Goal: Task Accomplishment & Management: Use online tool/utility

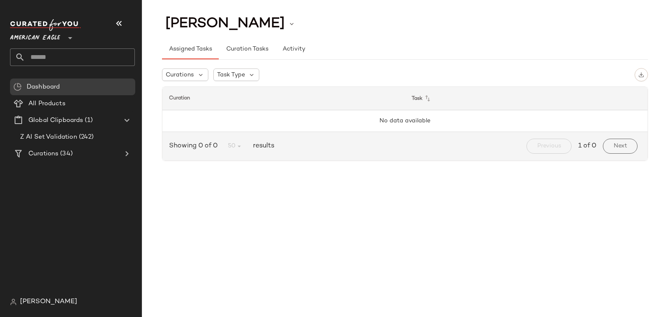
click at [38, 39] on span "American Eagle" at bounding box center [35, 35] width 50 height 15
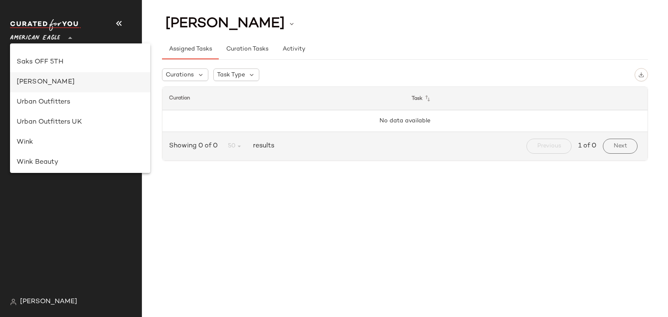
scroll to position [474, 0]
click at [46, 61] on div "Saks OFF 5TH" at bounding box center [80, 63] width 127 height 10
type input "**"
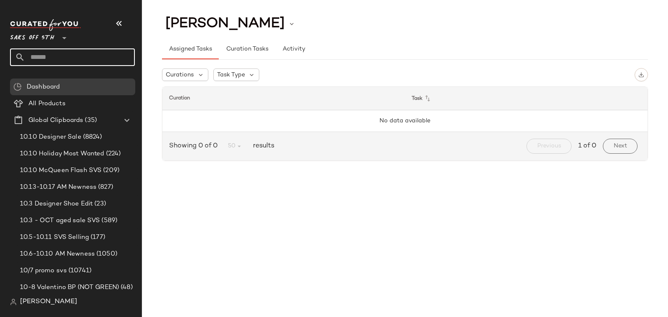
click at [51, 56] on input "text" at bounding box center [80, 57] width 110 height 18
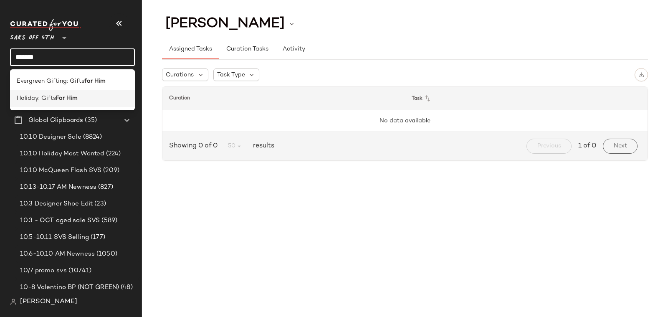
type input "*******"
click at [68, 92] on div "Holiday: Gifts For Him" at bounding box center [72, 98] width 125 height 17
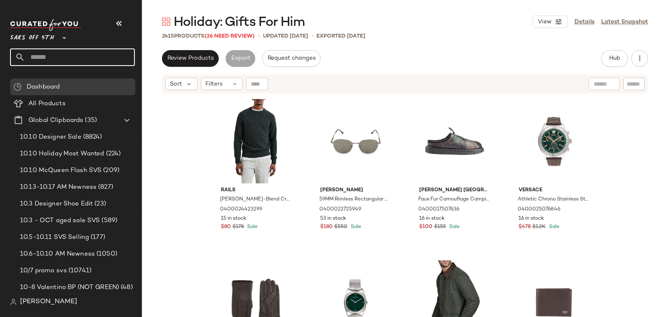
click at [25, 55] on input "text" at bounding box center [80, 57] width 110 height 18
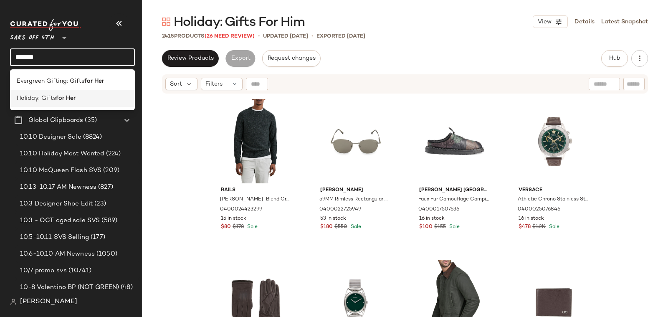
type input "*******"
click at [50, 95] on span "Holiday: Gifts" at bounding box center [36, 98] width 39 height 9
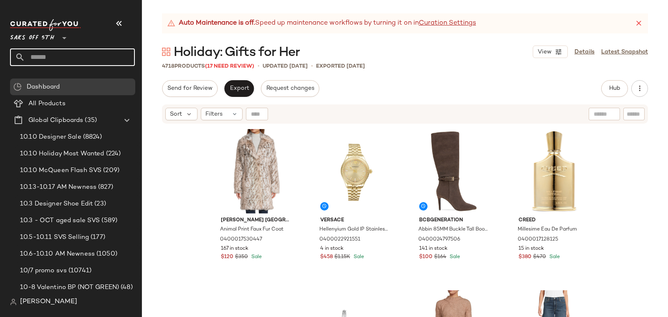
click at [44, 57] on input "text" at bounding box center [80, 57] width 110 height 18
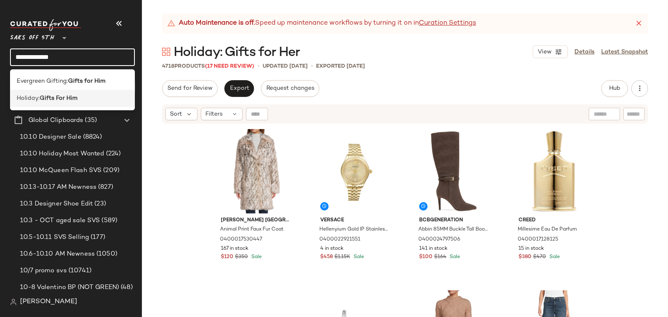
type input "**********"
click at [28, 99] on span "Holiday:" at bounding box center [28, 98] width 23 height 9
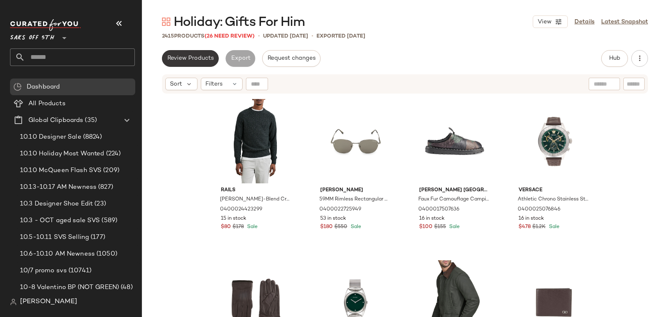
click at [178, 58] on span "Review Products" at bounding box center [190, 58] width 47 height 7
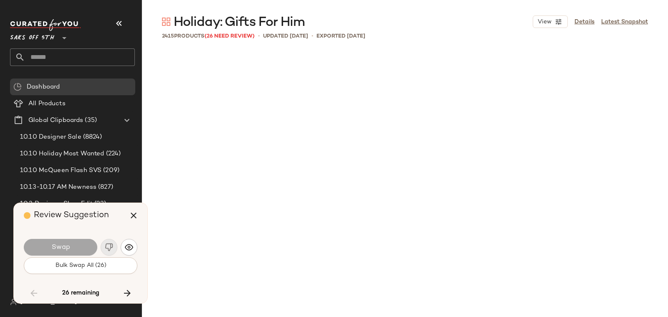
scroll to position [5157, 0]
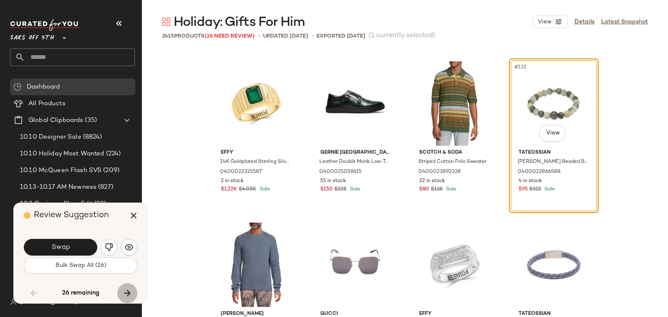
click at [128, 291] on icon "button" at bounding box center [127, 293] width 10 height 10
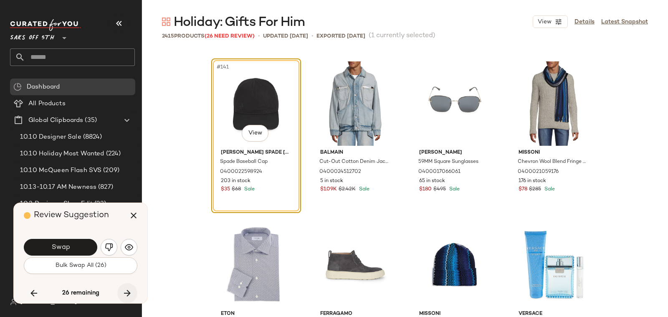
click at [125, 292] on icon "button" at bounding box center [127, 293] width 10 height 10
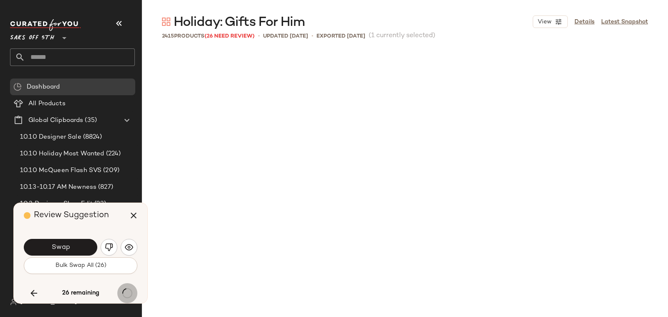
scroll to position [7252, 0]
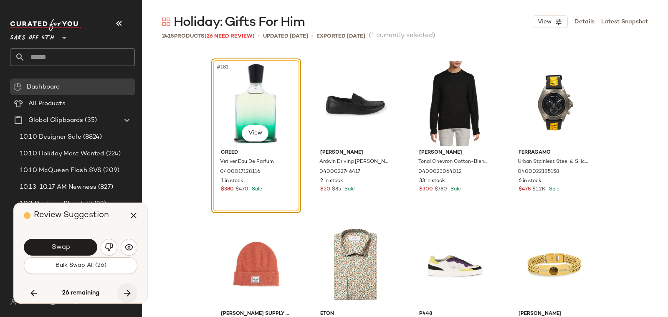
click at [125, 292] on icon "button" at bounding box center [127, 293] width 10 height 10
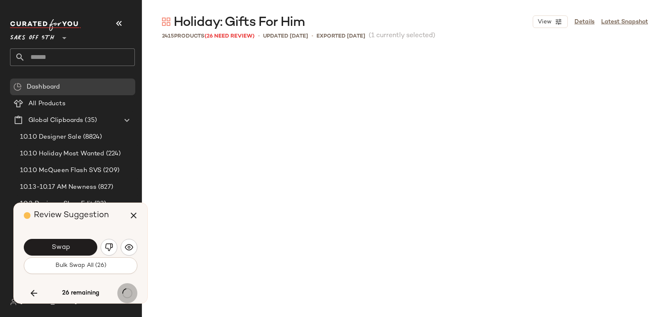
scroll to position [10959, 0]
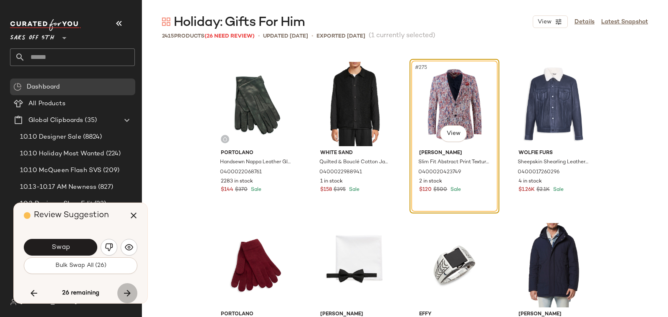
click at [125, 292] on icon "button" at bounding box center [127, 293] width 10 height 10
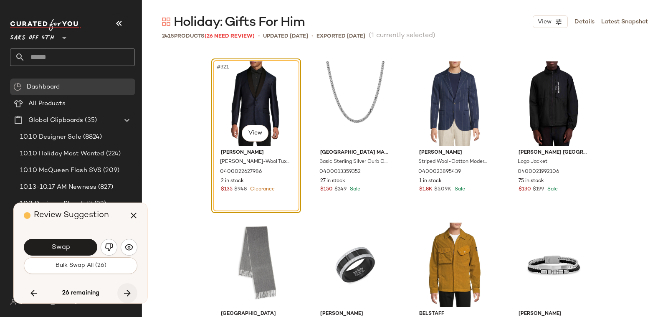
click at [128, 294] on icon "button" at bounding box center [127, 293] width 10 height 10
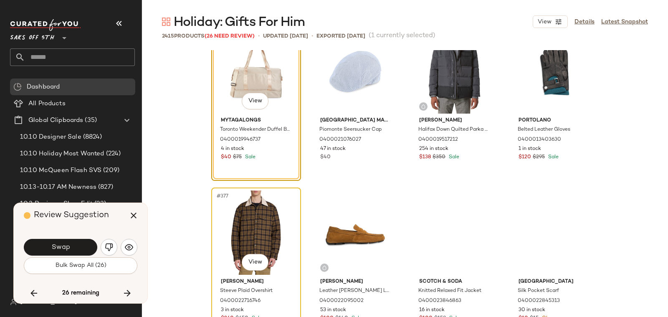
scroll to position [15101, 0]
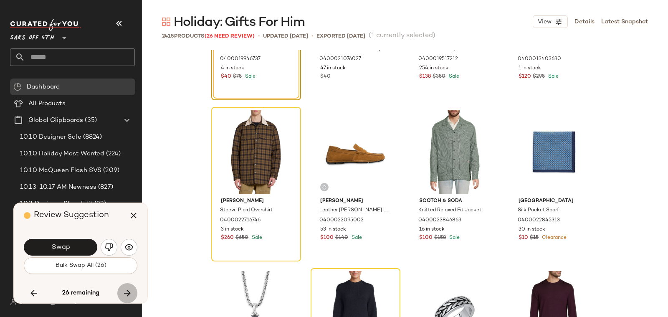
click at [133, 291] on button "button" at bounding box center [127, 293] width 20 height 20
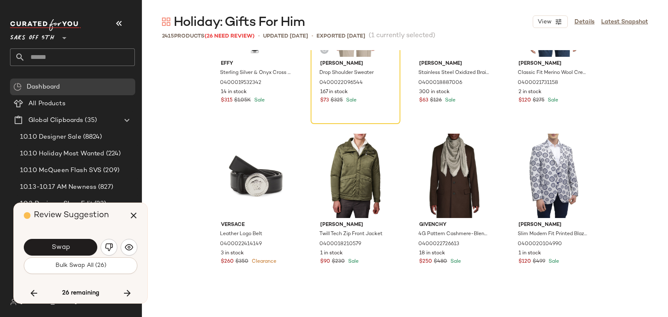
scroll to position [15473, 0]
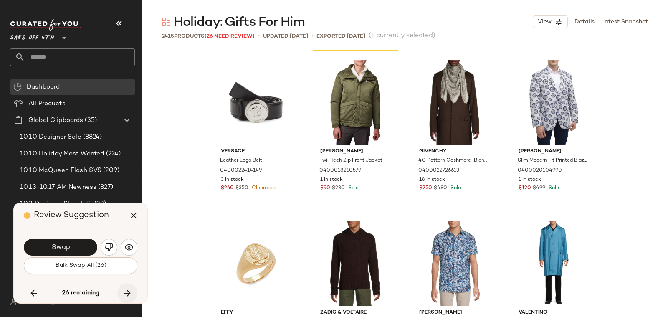
click at [124, 287] on button "button" at bounding box center [127, 293] width 20 height 20
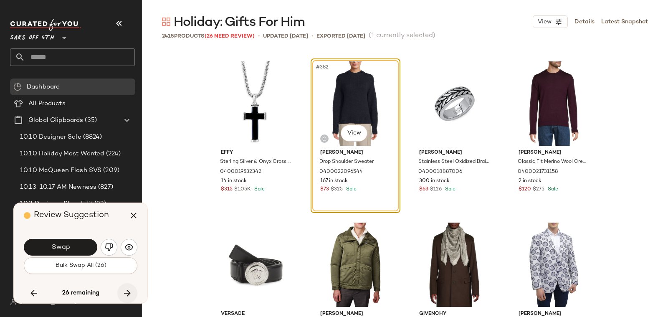
click at [124, 288] on icon "button" at bounding box center [127, 293] width 10 height 10
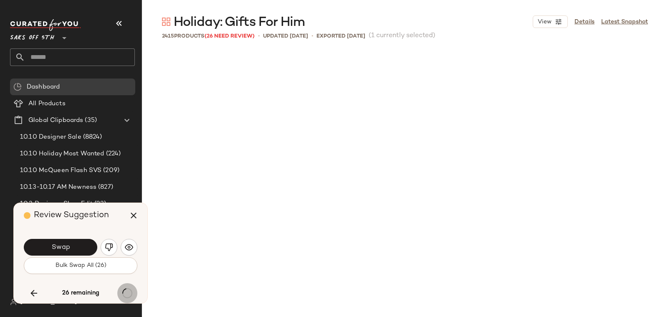
scroll to position [21596, 0]
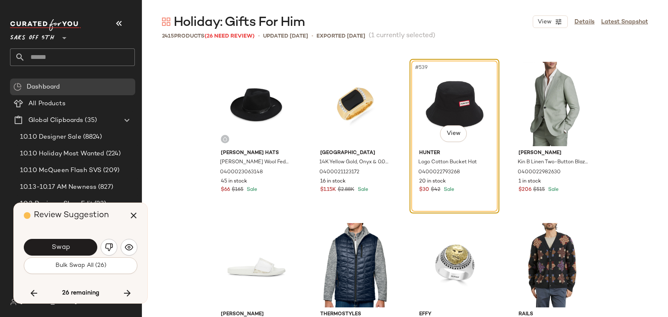
click at [47, 59] on input "text" at bounding box center [80, 57] width 110 height 18
click at [134, 217] on icon "button" at bounding box center [134, 215] width 10 height 10
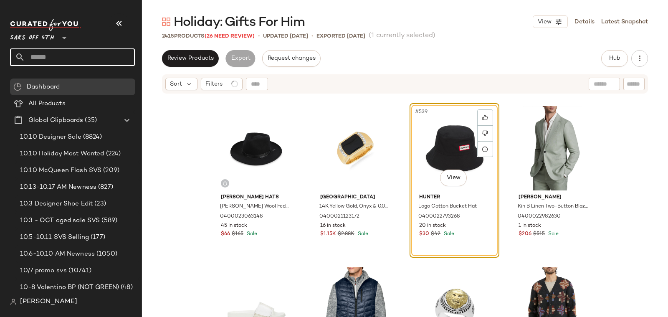
click at [36, 55] on input "text" at bounding box center [80, 57] width 110 height 18
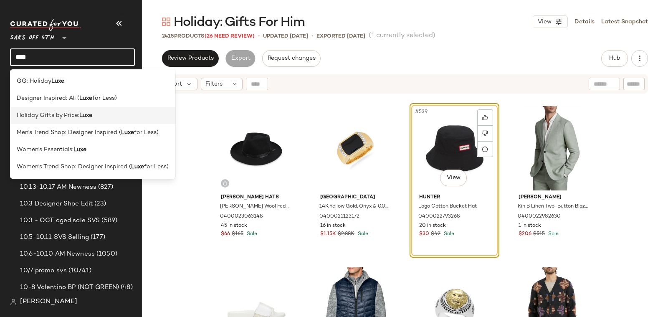
type input "****"
click at [81, 119] on b "Luxe" at bounding box center [85, 115] width 13 height 9
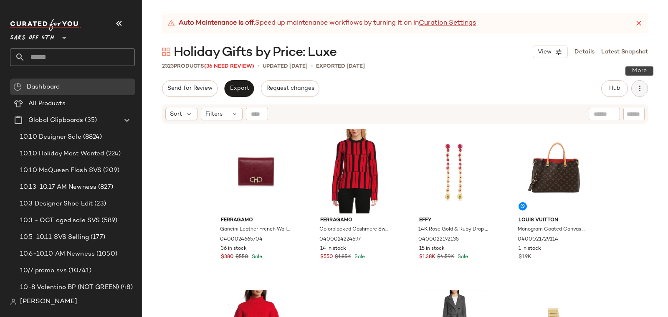
click at [634, 89] on button "button" at bounding box center [639, 88] width 17 height 17
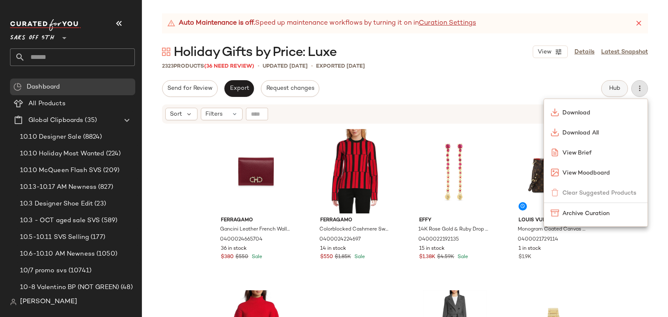
click at [617, 86] on span "Hub" at bounding box center [615, 88] width 12 height 7
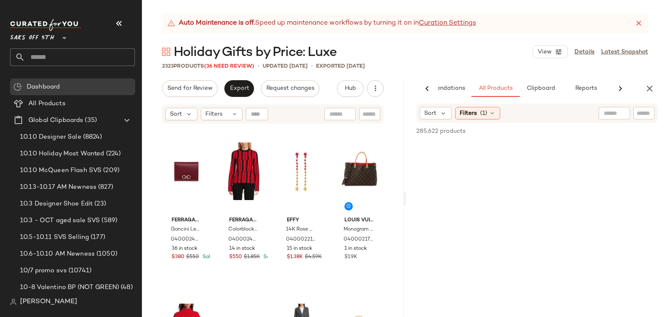
scroll to position [0, 40]
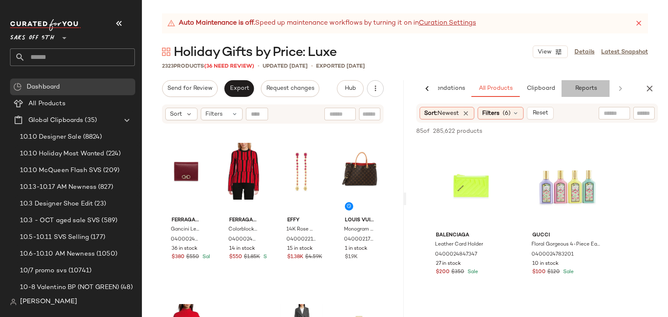
click at [591, 84] on button "Reports" at bounding box center [586, 88] width 48 height 17
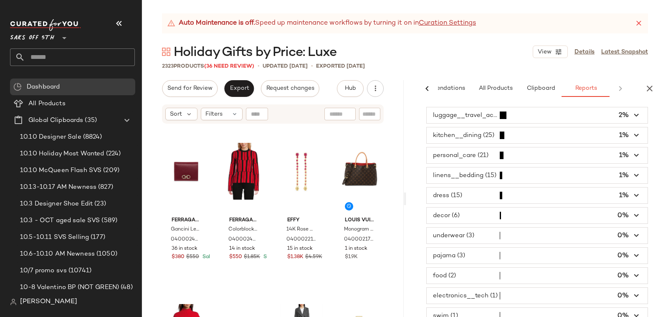
scroll to position [38, 0]
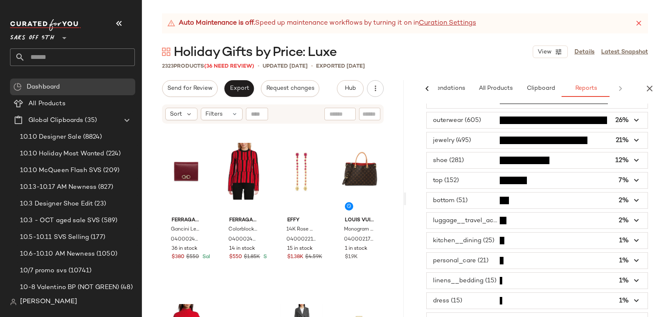
click at [452, 235] on span "button" at bounding box center [537, 241] width 221 height 16
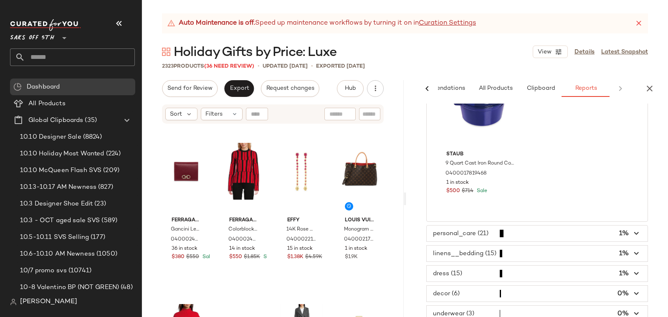
scroll to position [2301, 0]
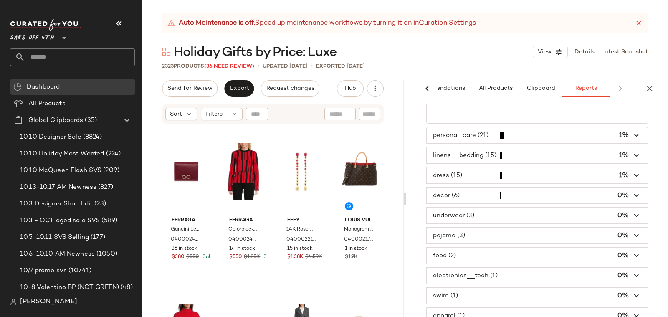
click at [535, 248] on span "button" at bounding box center [537, 256] width 221 height 16
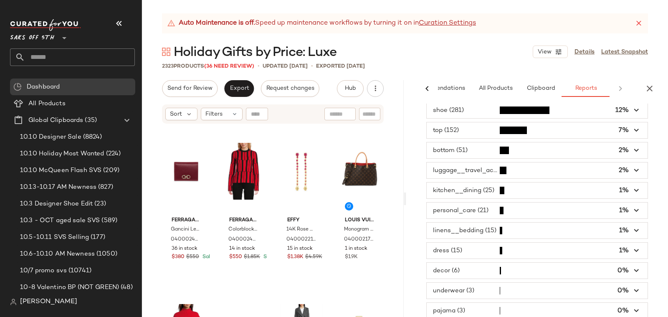
scroll to position [0, 0]
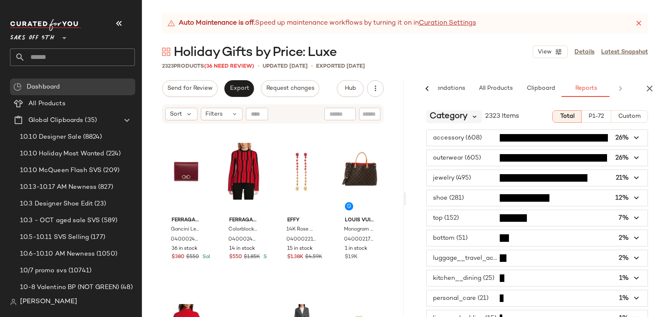
click at [478, 114] on icon at bounding box center [475, 117] width 8 height 8
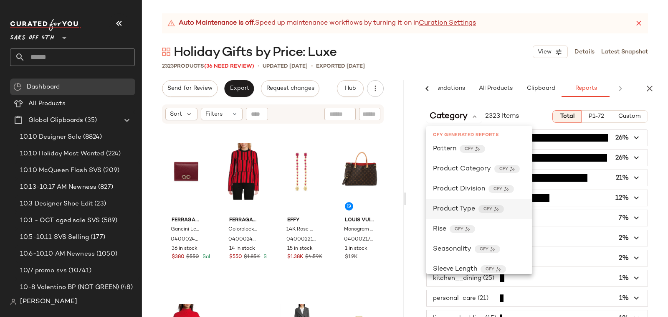
scroll to position [287, 0]
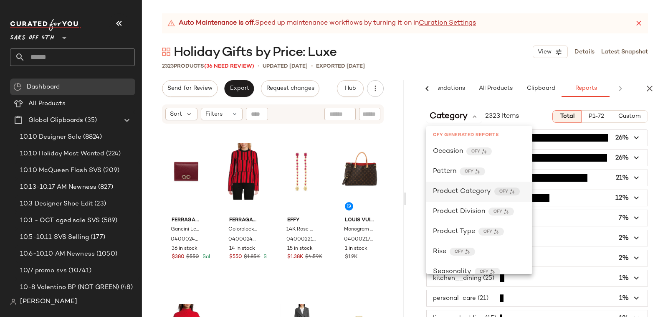
click at [467, 192] on span "Product Category" at bounding box center [462, 192] width 58 height 10
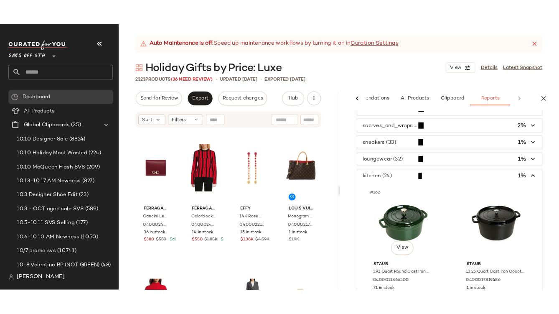
scroll to position [58, 0]
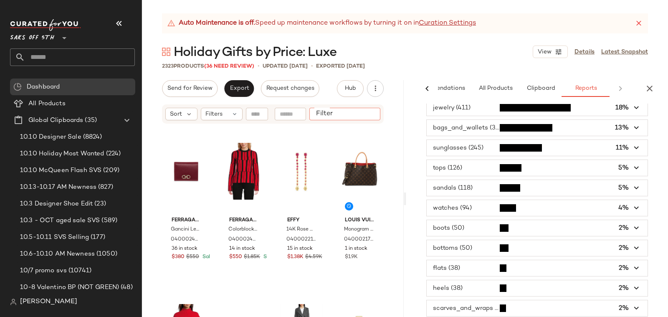
click at [376, 119] on div at bounding box center [344, 114] width 71 height 13
type input "*****"
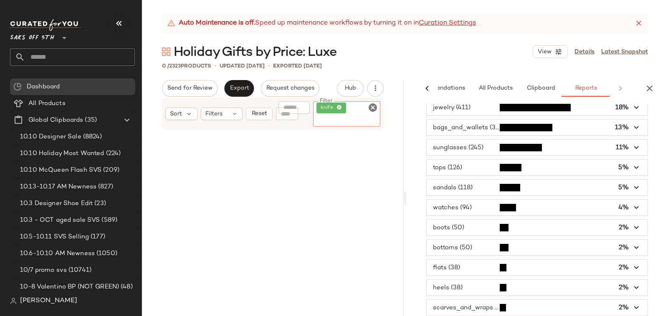
scroll to position [0, 40]
click at [340, 109] on icon at bounding box center [339, 107] width 5 height 5
drag, startPoint x: 38, startPoint y: 53, endPoint x: 46, endPoint y: 57, distance: 8.8
click at [38, 53] on input "text" at bounding box center [80, 57] width 110 height 18
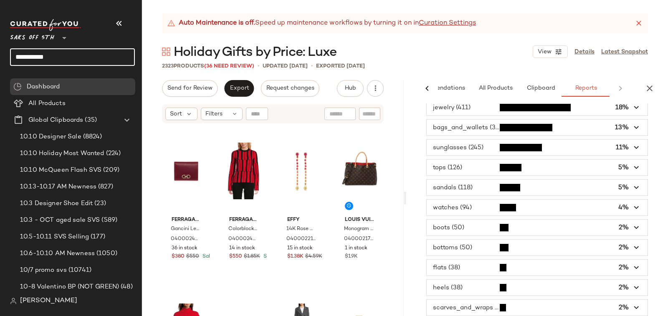
click at [52, 54] on input "**********" at bounding box center [72, 57] width 125 height 18
click at [60, 53] on input "**********" at bounding box center [72, 57] width 125 height 18
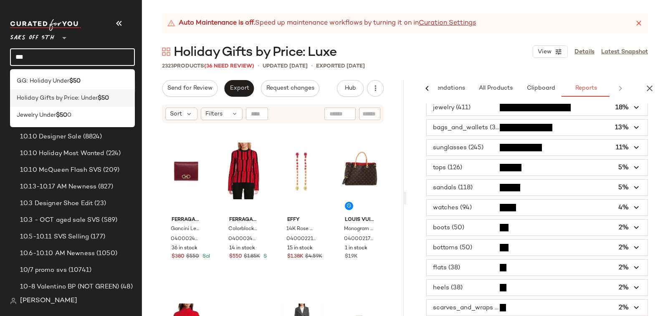
type input "***"
click at [72, 97] on span "Holiday Gifts by Price: Under" at bounding box center [57, 98] width 81 height 9
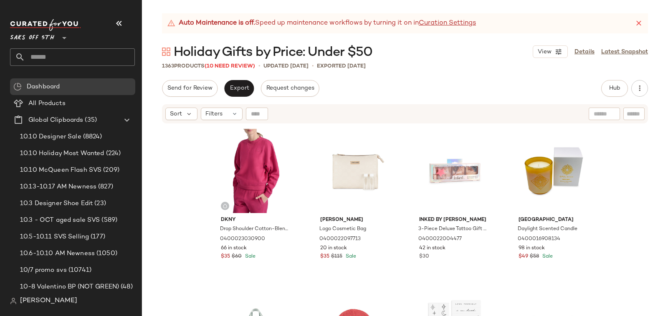
click at [59, 57] on input "text" at bounding box center [80, 57] width 110 height 18
click at [45, 55] on input "text" at bounding box center [80, 57] width 110 height 18
click at [37, 56] on input "text" at bounding box center [80, 57] width 110 height 18
click at [64, 53] on input "**********" at bounding box center [72, 57] width 125 height 18
type input "***"
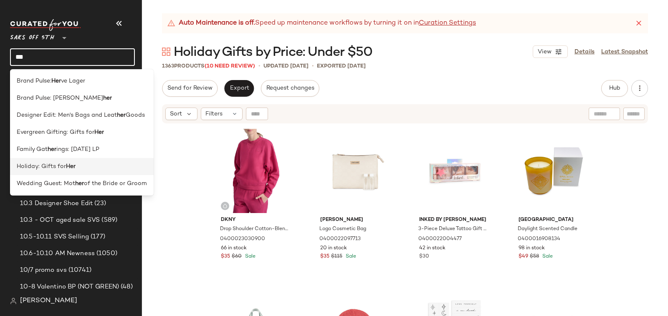
click at [62, 164] on span "Holiday: Gifts for" at bounding box center [41, 166] width 49 height 9
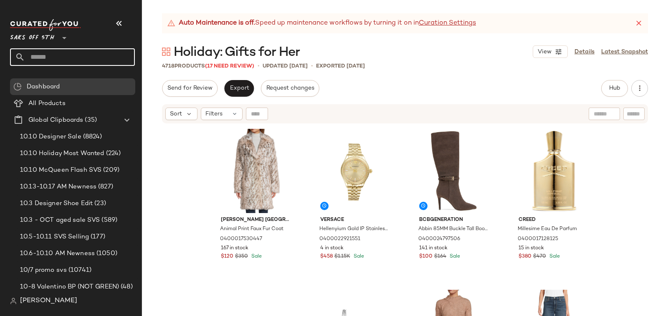
click at [43, 58] on input "text" at bounding box center [80, 57] width 110 height 18
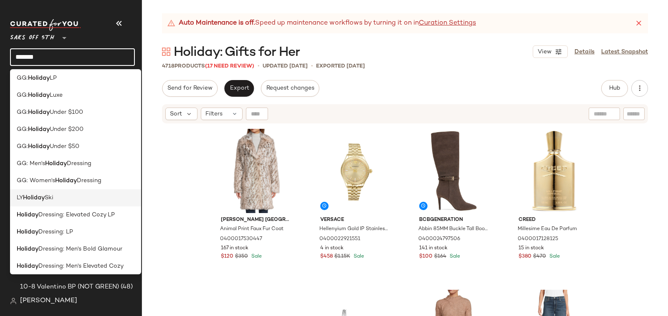
scroll to position [54, 0]
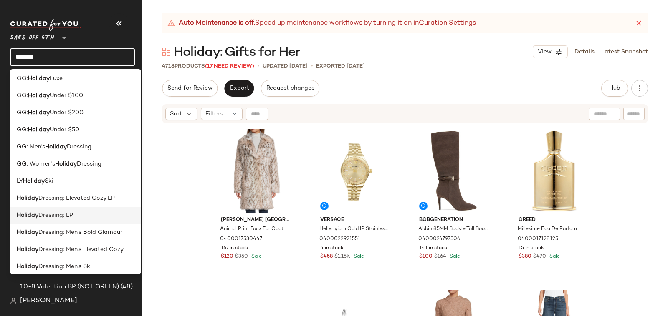
type input "*******"
click at [80, 218] on div "Holiday Dressing: LP" at bounding box center [76, 215] width 118 height 9
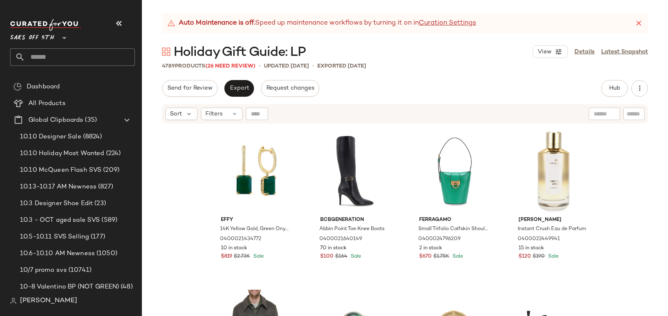
scroll to position [191, 0]
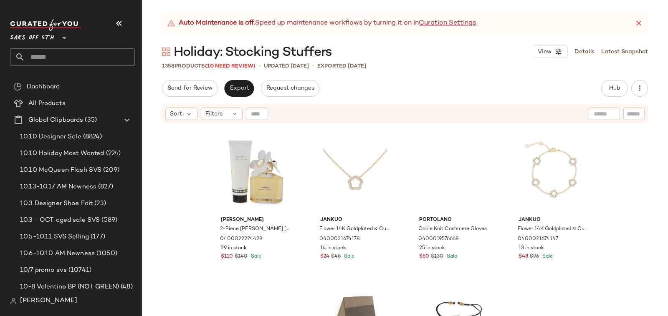
scroll to position [162, 0]
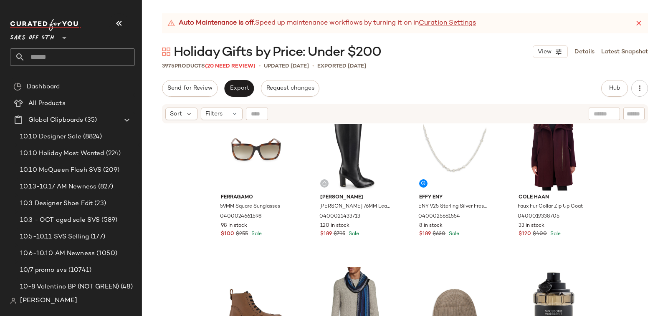
scroll to position [271, 0]
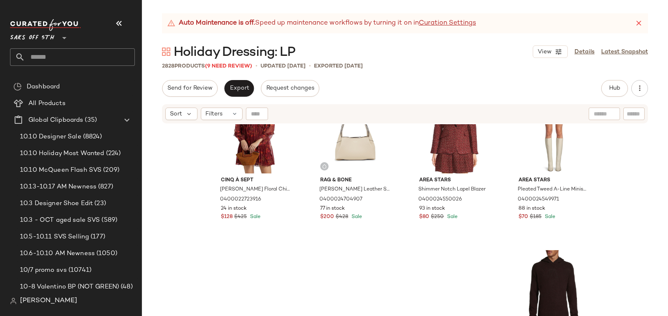
scroll to position [359, 0]
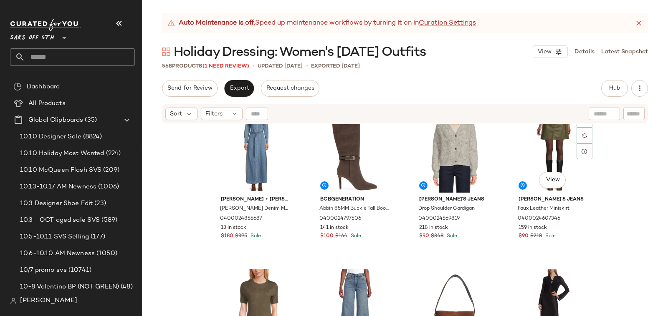
scroll to position [21, 0]
